Goal: Task Accomplishment & Management: Manage account settings

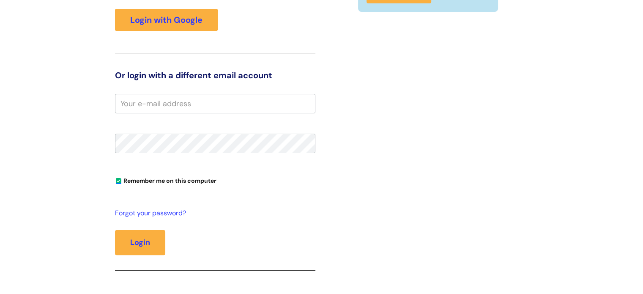
scroll to position [169, 0]
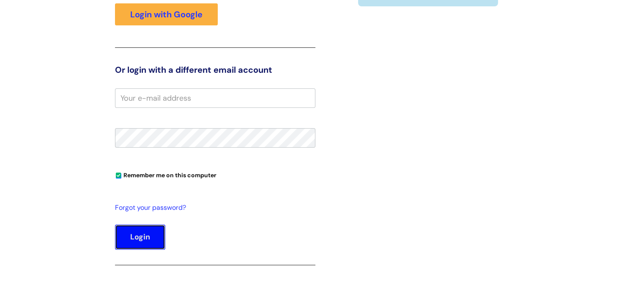
click at [146, 243] on button "Login" at bounding box center [140, 237] width 50 height 25
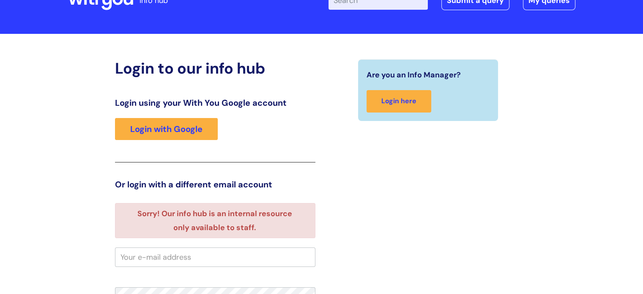
scroll to position [47, 0]
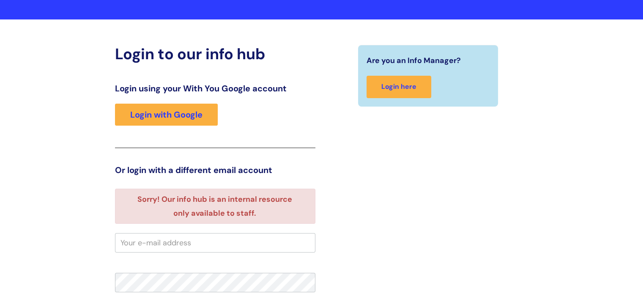
click at [181, 100] on div "Login using your With You Google account Login with Google" at bounding box center [215, 115] width 200 height 65
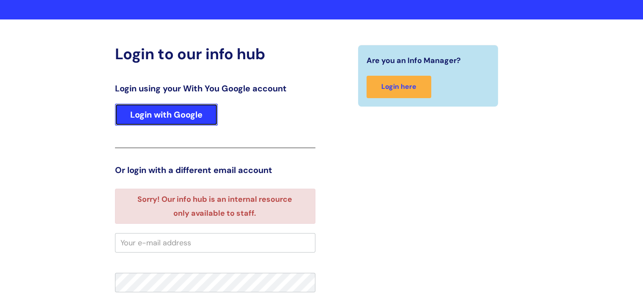
click at [182, 108] on link "Login with Google" at bounding box center [166, 115] width 103 height 22
